Goal: Task Accomplishment & Management: Complete application form

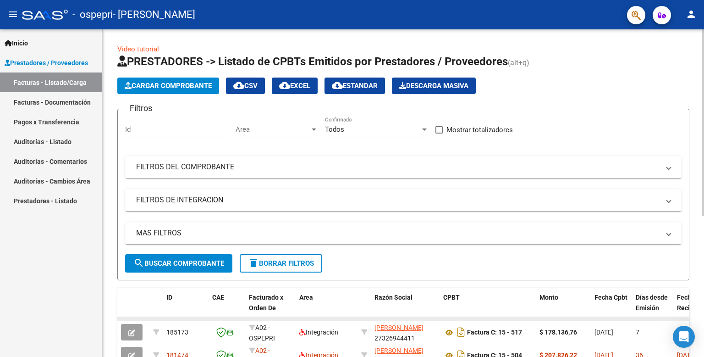
drag, startPoint x: 453, startPoint y: 317, endPoint x: 433, endPoint y: 316, distance: 20.2
click at [433, 317] on datatable-body-cell at bounding box center [405, 319] width 69 height 4
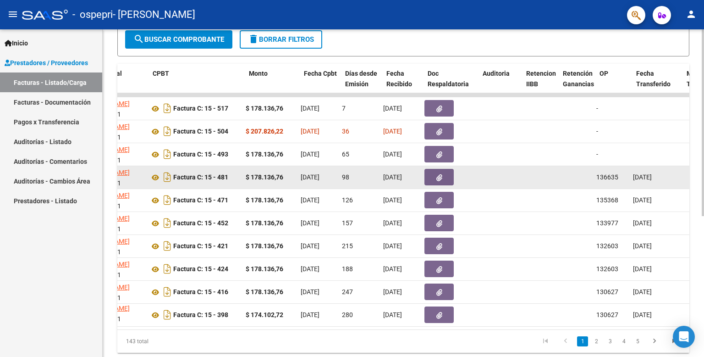
scroll to position [0, 291]
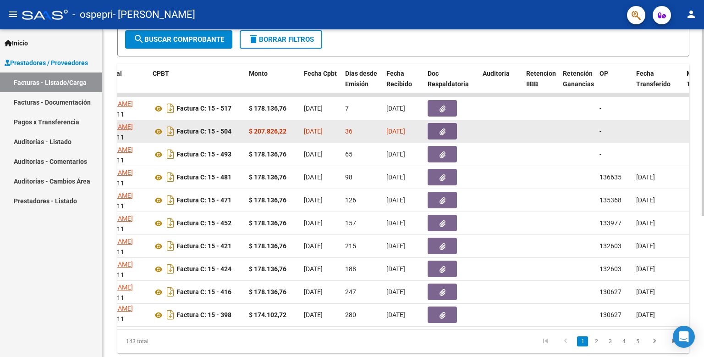
click at [443, 131] on icon "button" at bounding box center [443, 131] width 6 height 7
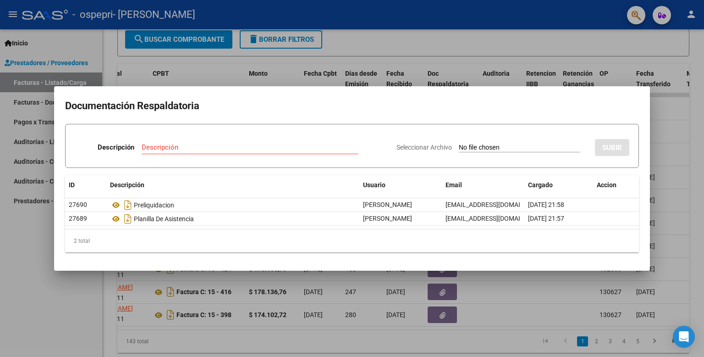
click at [685, 119] on div at bounding box center [352, 178] width 704 height 357
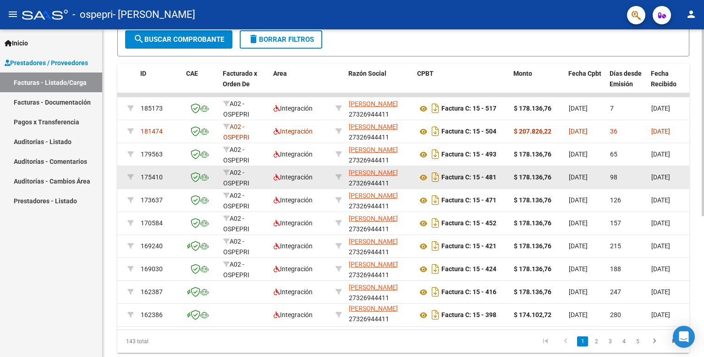
scroll to position [0, 0]
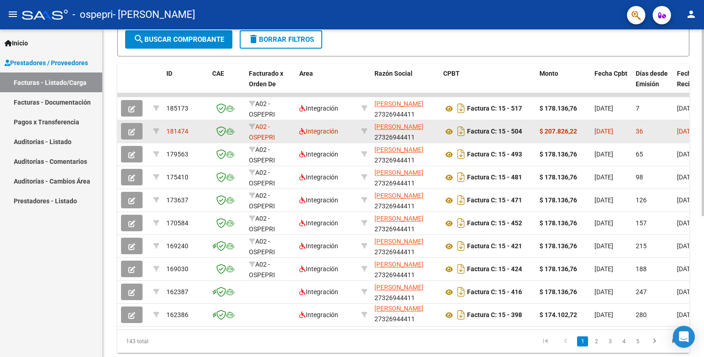
click at [137, 129] on button "button" at bounding box center [132, 131] width 22 height 16
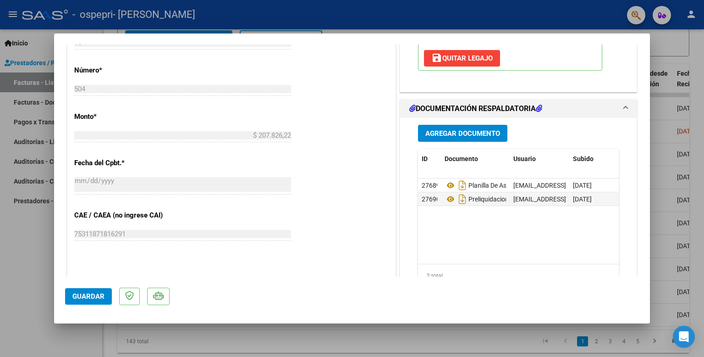
scroll to position [416, 0]
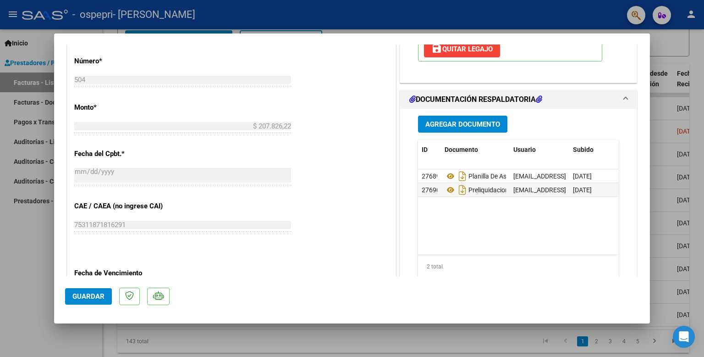
click at [468, 125] on span "Agregar Documento" at bounding box center [462, 124] width 75 height 8
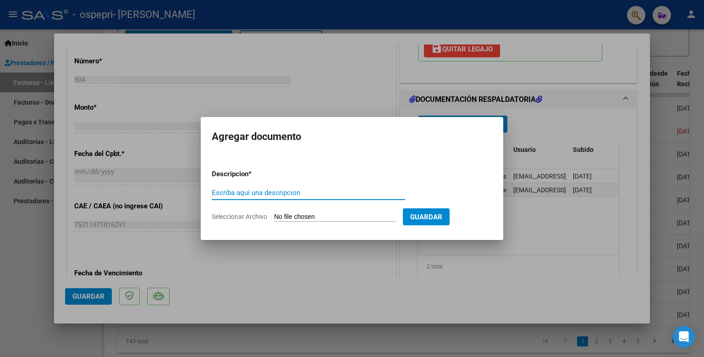
click at [296, 191] on input "Escriba aquí una descripcion" at bounding box center [308, 192] width 193 height 8
click at [309, 194] on input "planilla" at bounding box center [308, 192] width 193 height 8
type input "planilla asistencia correcta"
click at [298, 218] on input "Seleccionar Archivo" at bounding box center [334, 217] width 121 height 9
click at [327, 215] on input "Seleccionar Archivo" at bounding box center [334, 217] width 121 height 9
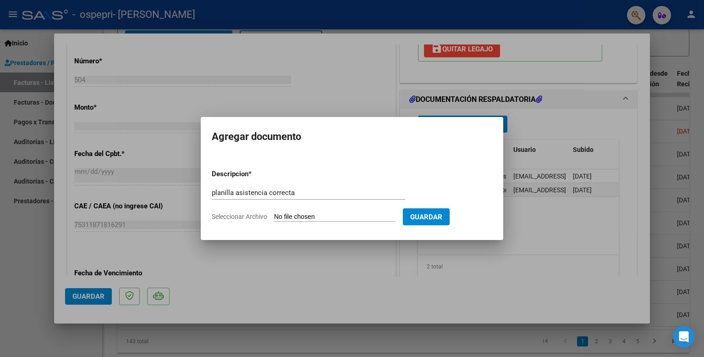
type input "C:\fakepath\planilla julio.pdf"
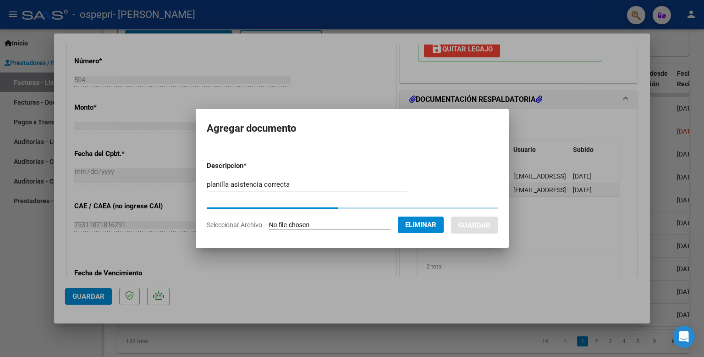
click at [551, 297] on div at bounding box center [352, 178] width 704 height 357
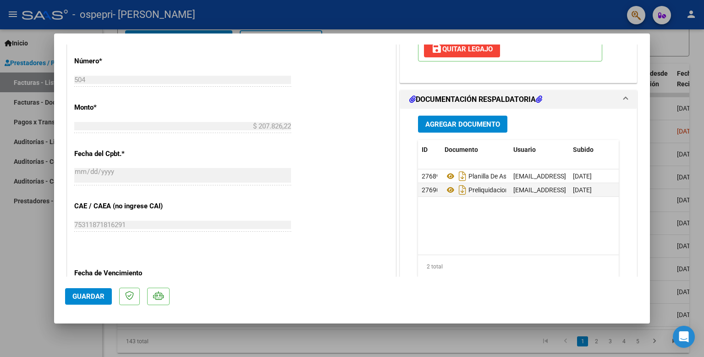
click at [484, 126] on span "Agregar Documento" at bounding box center [462, 124] width 75 height 8
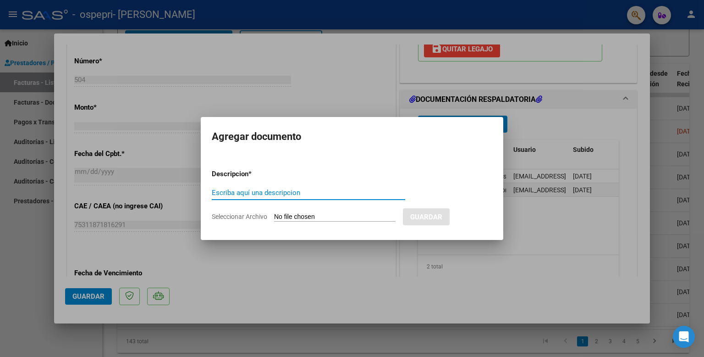
click at [306, 192] on input "Escriba aquí una descripcion" at bounding box center [308, 192] width 193 height 8
click at [476, 297] on div at bounding box center [352, 178] width 704 height 357
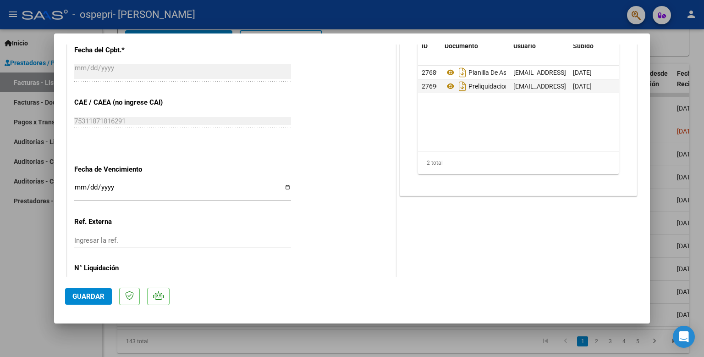
scroll to position [524, 0]
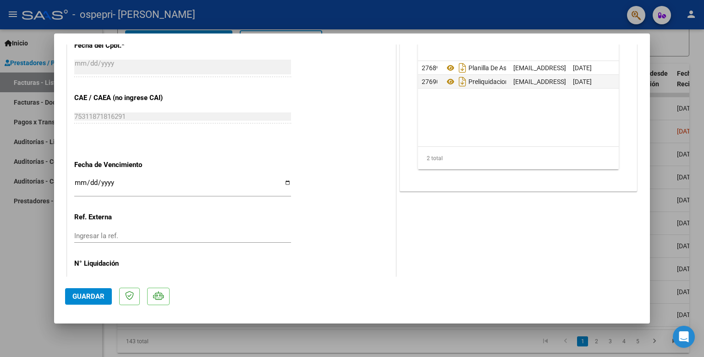
click at [521, 132] on datatable-body "27689 Planilla De Asistencia [EMAIL_ADDRESS][DOMAIN_NAME] - [PERSON_NAME] [DATE…" at bounding box center [518, 103] width 201 height 85
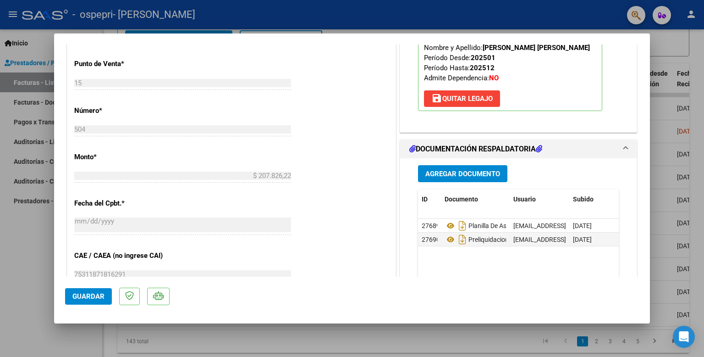
scroll to position [361, 0]
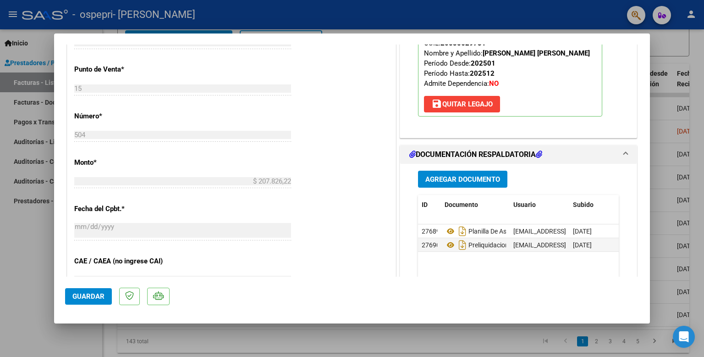
click at [467, 175] on span "Agregar Documento" at bounding box center [462, 179] width 75 height 8
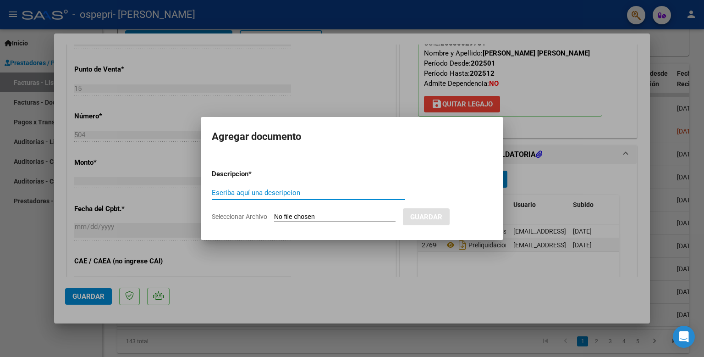
click at [316, 192] on input "Escriba aquí una descripcion" at bounding box center [308, 192] width 193 height 8
type input "planilla de asistencia correcta"
click at [308, 216] on input "Seleccionar Archivo" at bounding box center [334, 217] width 121 height 9
type input "C:\fakepath\planilla julio.pdf"
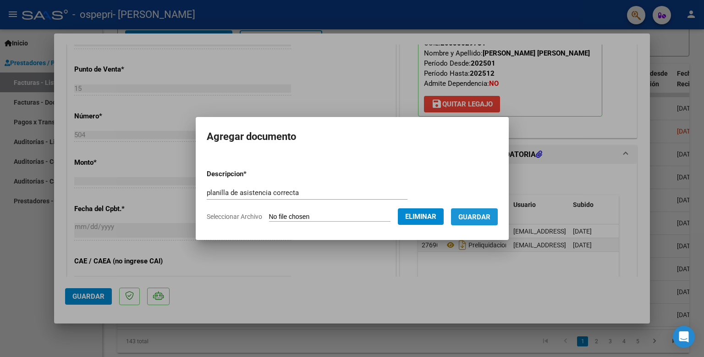
click at [477, 213] on span "Guardar" at bounding box center [474, 217] width 32 height 8
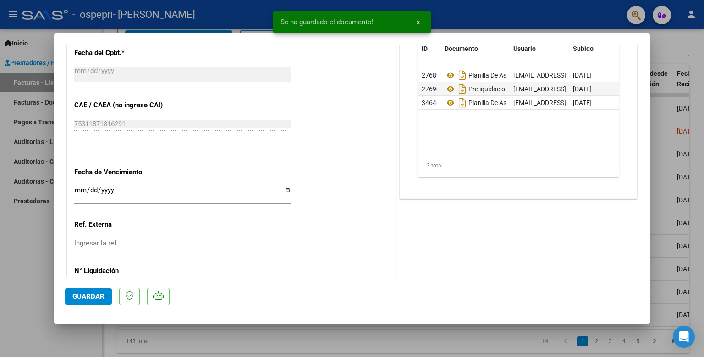
scroll to position [523, 0]
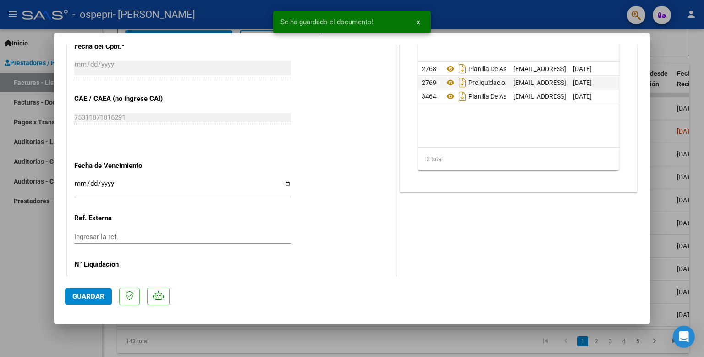
click at [89, 300] on button "Guardar" at bounding box center [88, 296] width 47 height 16
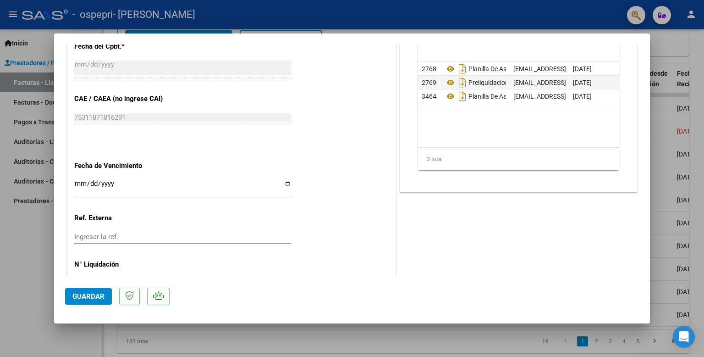
click at [577, 0] on div at bounding box center [352, 178] width 704 height 357
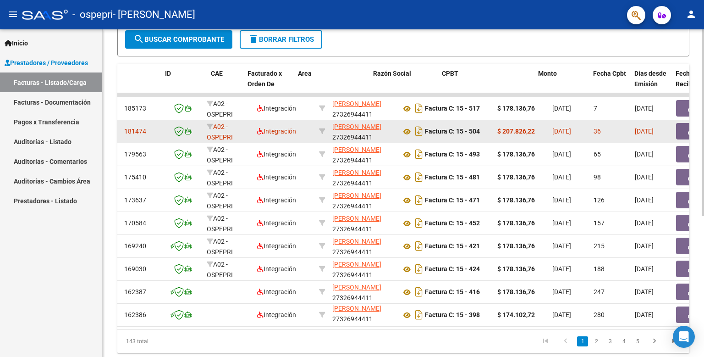
scroll to position [0, 0]
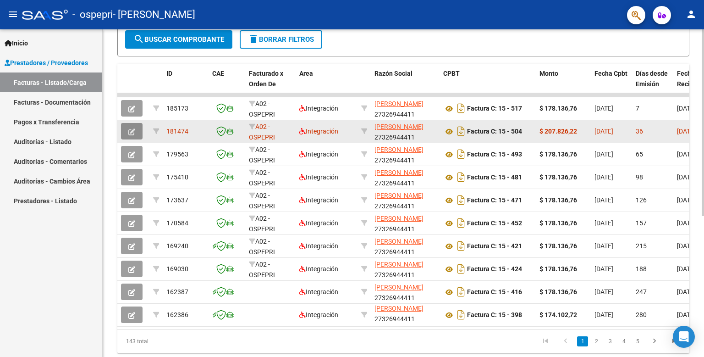
click at [136, 132] on button "button" at bounding box center [132, 131] width 22 height 16
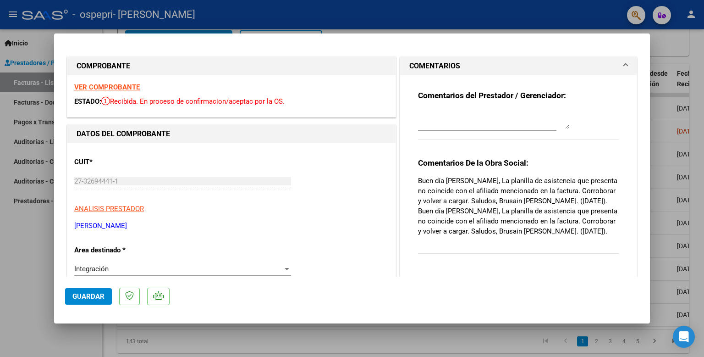
click at [489, 123] on textarea at bounding box center [493, 119] width 151 height 18
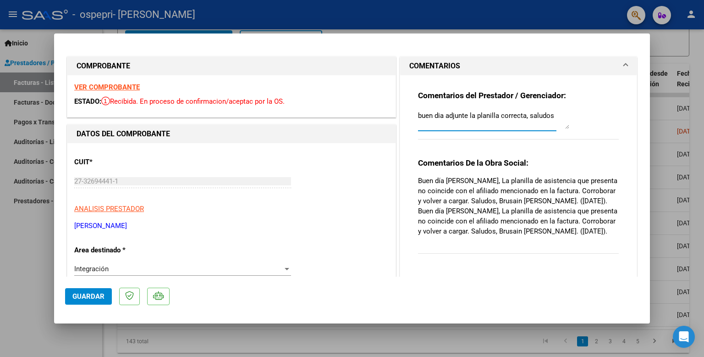
type textarea "buen dia adjunte la planilla correcta, saludos"
click at [97, 297] on span "Guardar" at bounding box center [88, 296] width 32 height 8
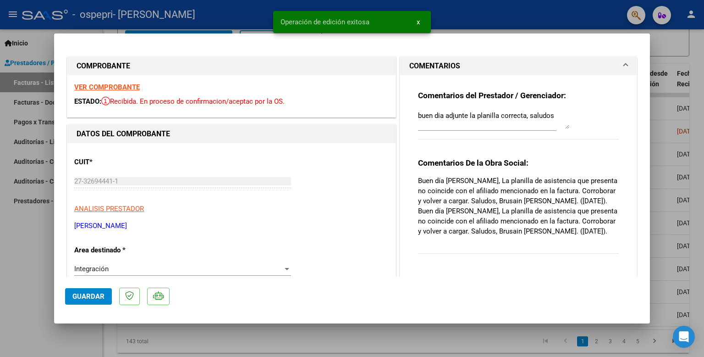
click at [493, 11] on div at bounding box center [352, 178] width 704 height 357
type input "$ 0,00"
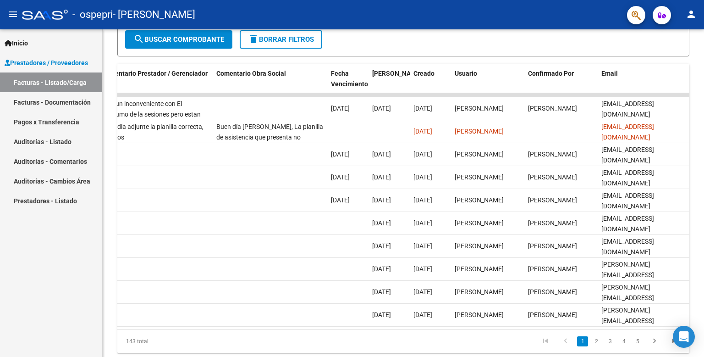
scroll to position [247, 0]
